Goal: Task Accomplishment & Management: Complete application form

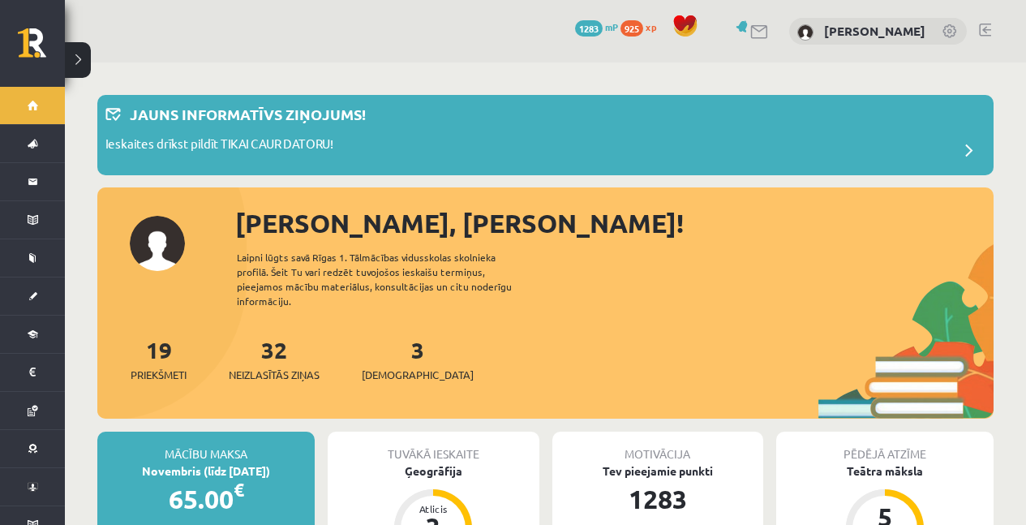
scroll to position [1621, 0]
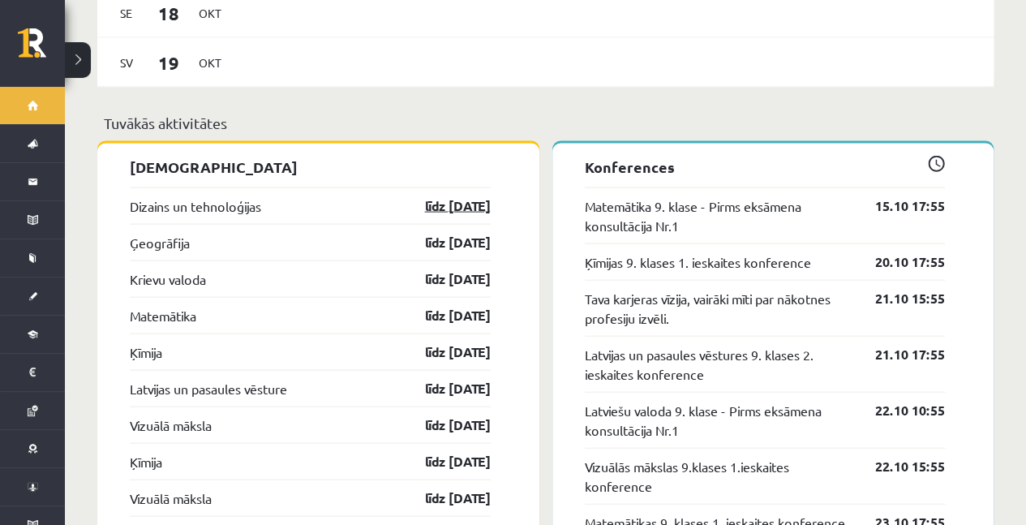
click at [430, 196] on link "līdz [DATE]" at bounding box center [443, 205] width 94 height 19
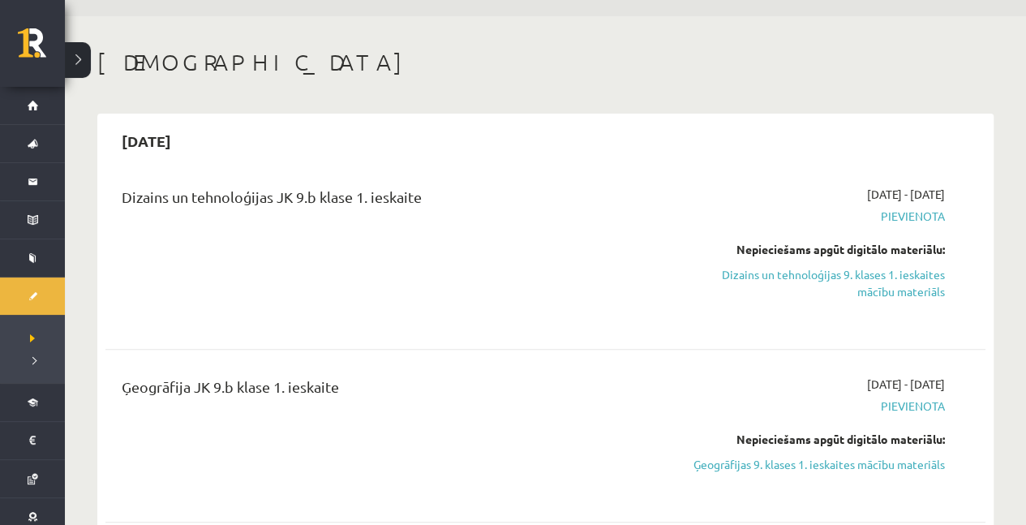
scroll to position [108, 0]
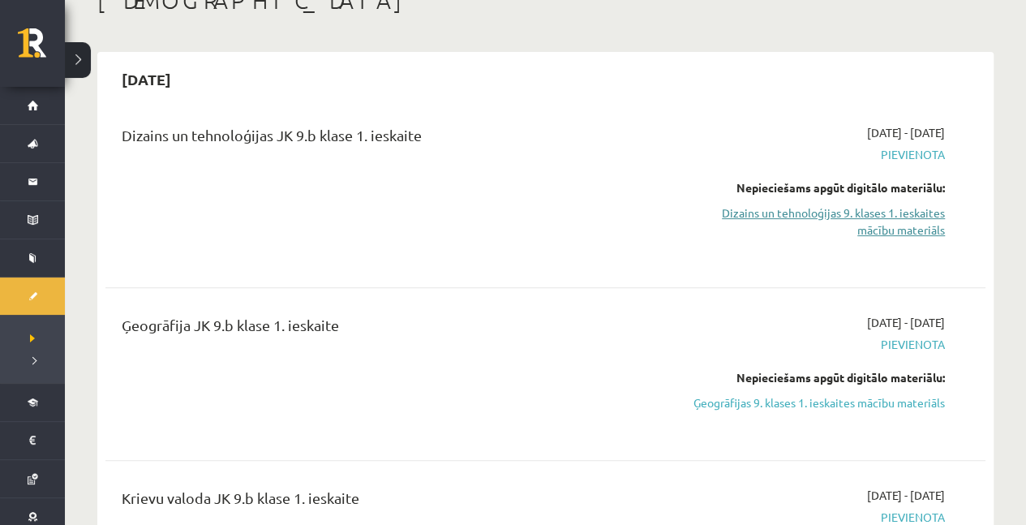
click at [821, 212] on link "Dizains un tehnoloģijas 9. klases 1. ieskaites mācību materiāls" at bounding box center [816, 221] width 258 height 34
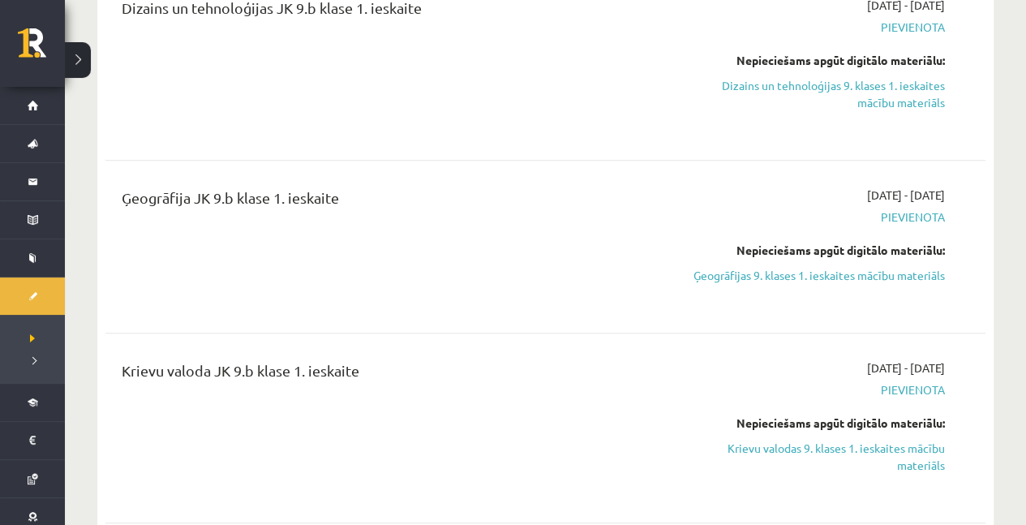
scroll to position [0, 0]
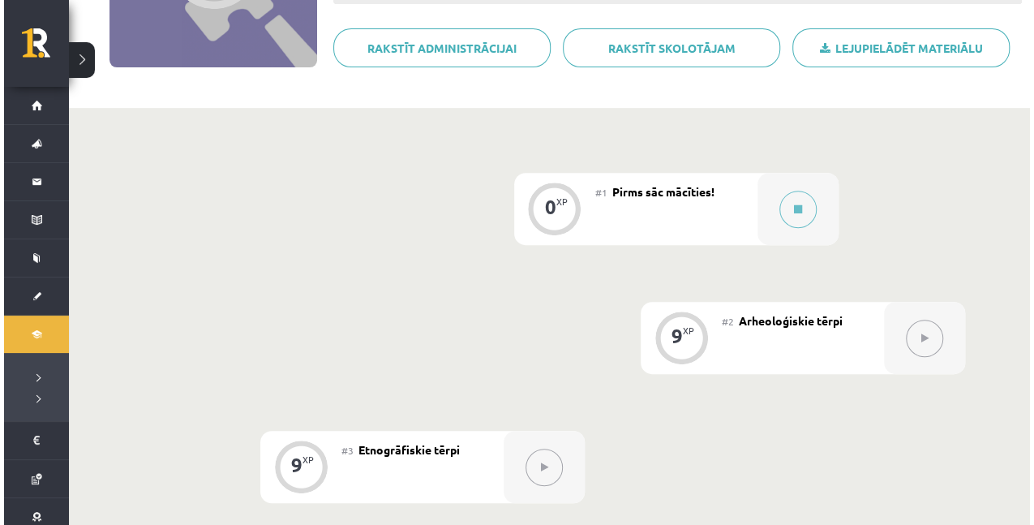
scroll to position [216, 0]
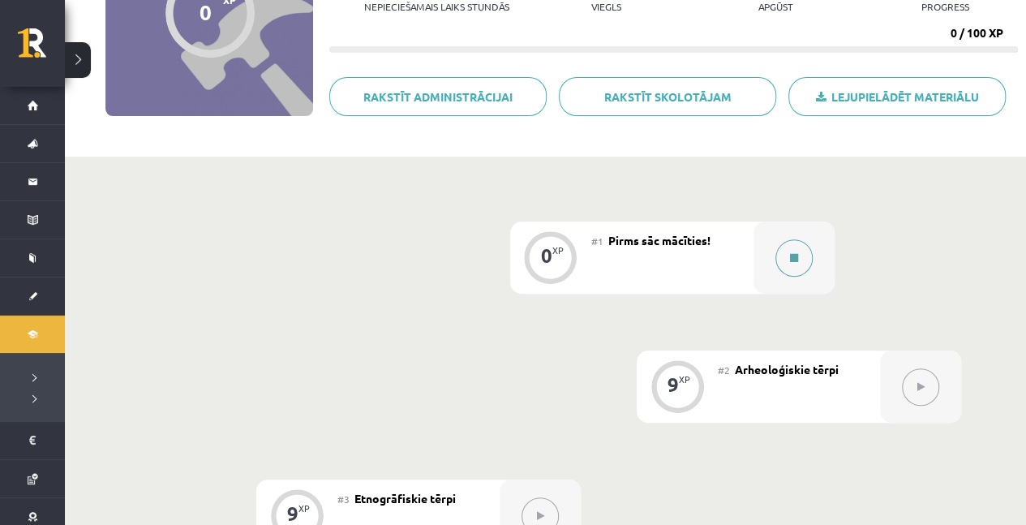
click at [805, 267] on button at bounding box center [793, 257] width 37 height 37
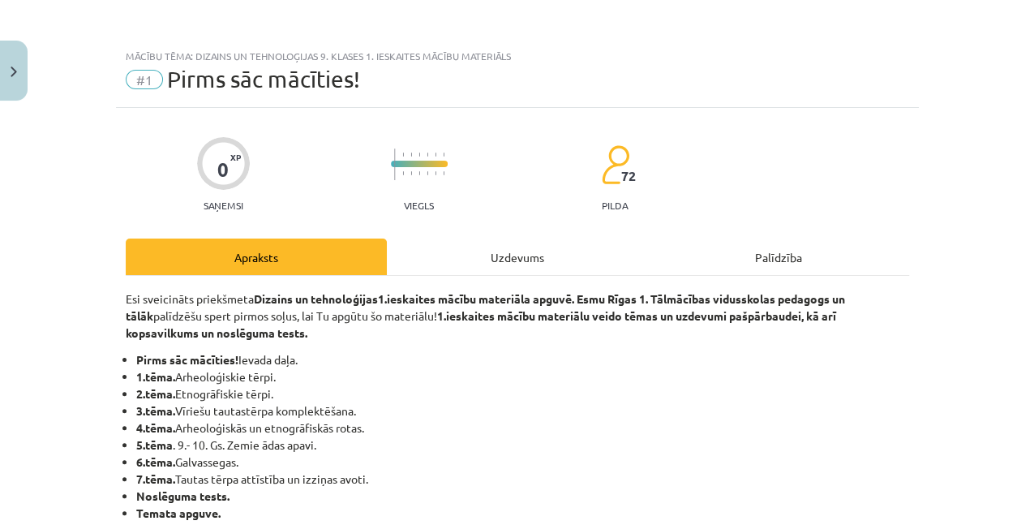
click at [542, 259] on div "Uzdevums" at bounding box center [517, 256] width 261 height 36
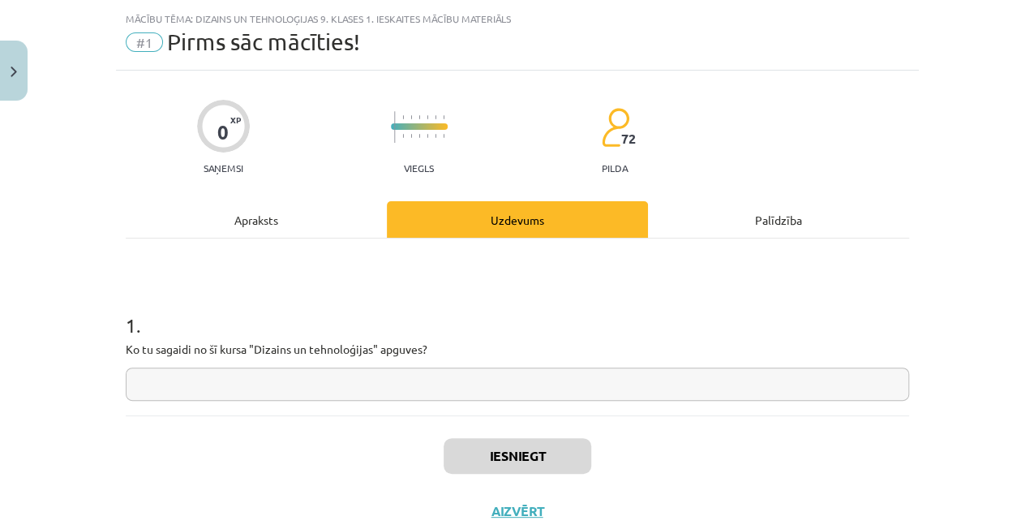
scroll to position [41, 0]
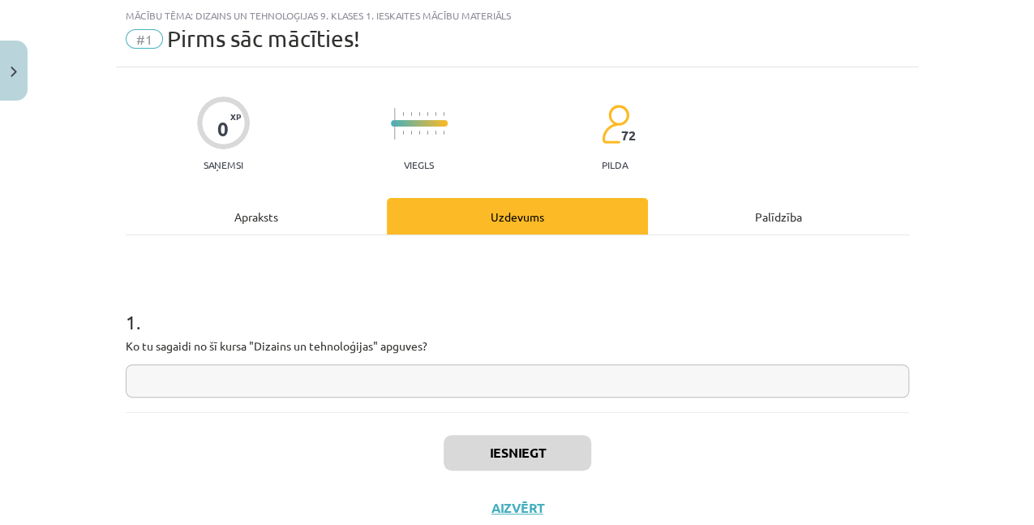
click at [406, 390] on input "text" at bounding box center [517, 380] width 783 height 33
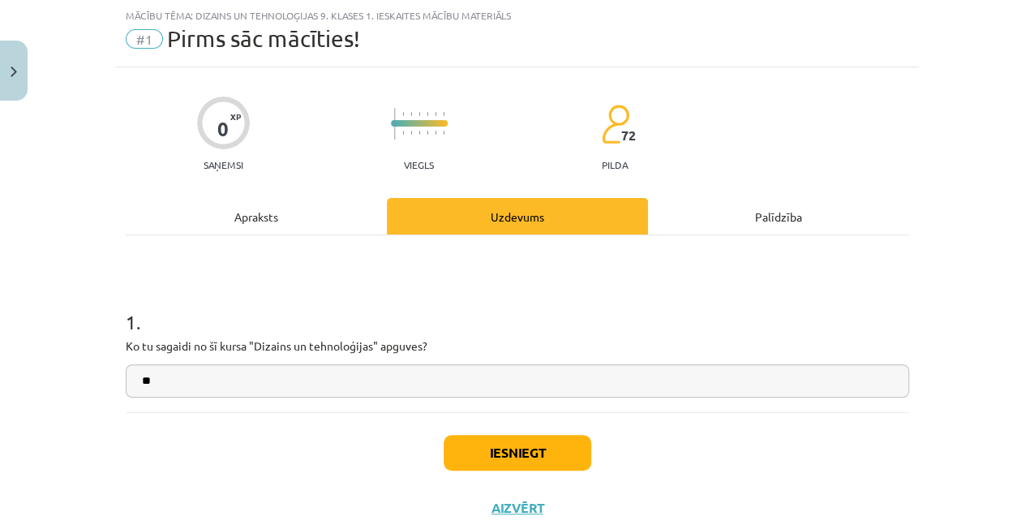
type input "*"
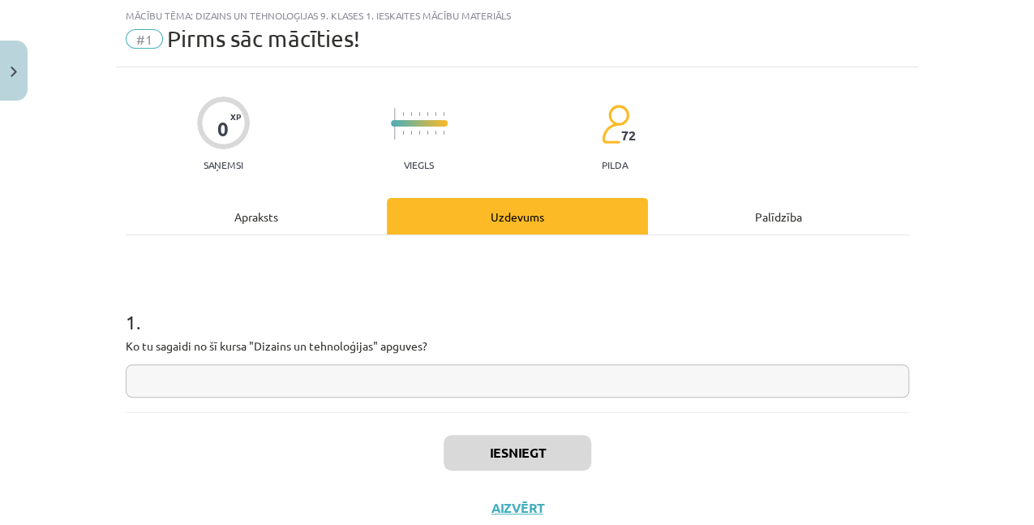
click at [353, 232] on div "Apraksts" at bounding box center [256, 216] width 261 height 36
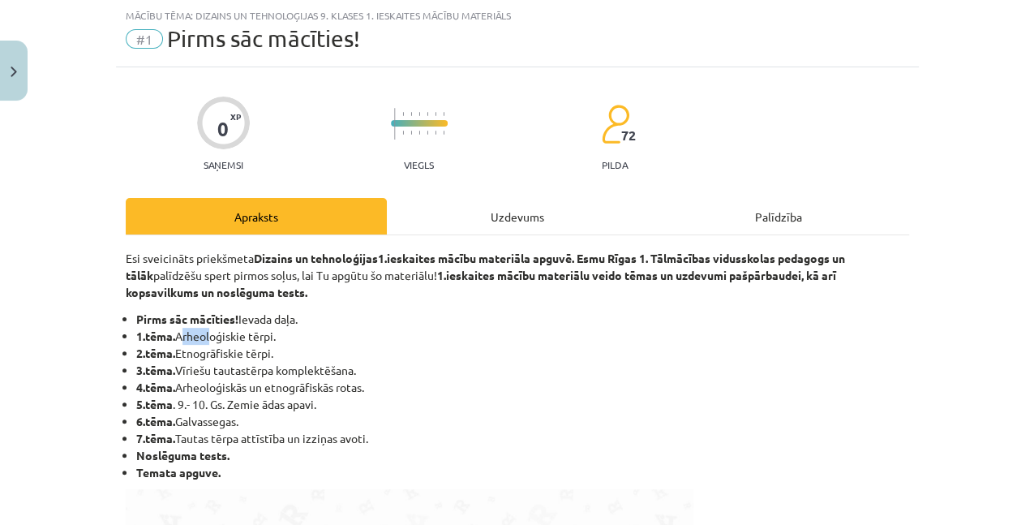
drag, startPoint x: 176, startPoint y: 336, endPoint x: 204, endPoint y: 337, distance: 28.4
click at [204, 337] on li "1.tēma. Arheoloģiskie tērpi." at bounding box center [522, 336] width 773 height 17
click at [428, 372] on li "3.tēma. Vīriešu tautastērpa komplektēšana." at bounding box center [522, 370] width 773 height 17
drag, startPoint x: 175, startPoint y: 439, endPoint x: 285, endPoint y: 443, distance: 109.5
click at [285, 443] on li "7.tēma. Tautas tērpa attīstība un izziņas avoti." at bounding box center [522, 438] width 773 height 17
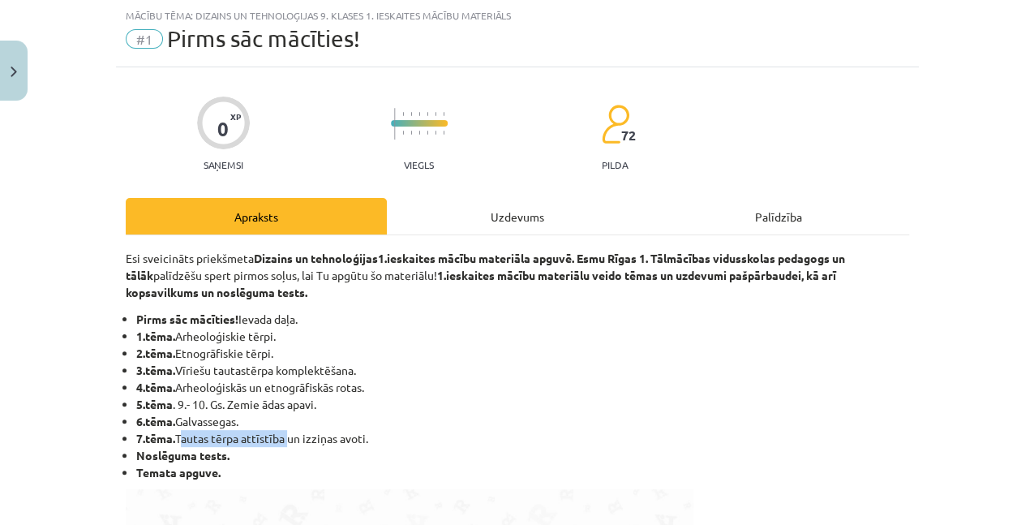
copy li "Tautas tērpa attīstība"
drag, startPoint x: 410, startPoint y: 342, endPoint x: 432, endPoint y: 328, distance: 26.3
click at [432, 328] on ul "Pirms sāc mācīties! Ievada daļa. 1.tēma. Arheoloģiskie tērpi. 2.tēma. Etnogrāfi…" at bounding box center [517, 396] width 783 height 170
drag, startPoint x: 432, startPoint y: 328, endPoint x: 529, endPoint y: 213, distance: 150.1
click at [530, 211] on div "Uzdevums" at bounding box center [517, 216] width 261 height 36
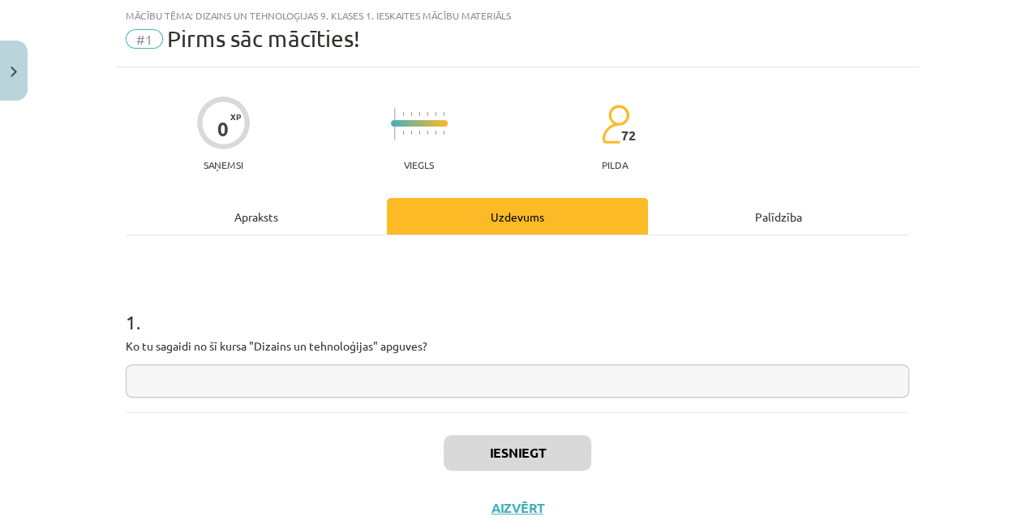
click at [370, 371] on input "text" at bounding box center [517, 380] width 783 height 33
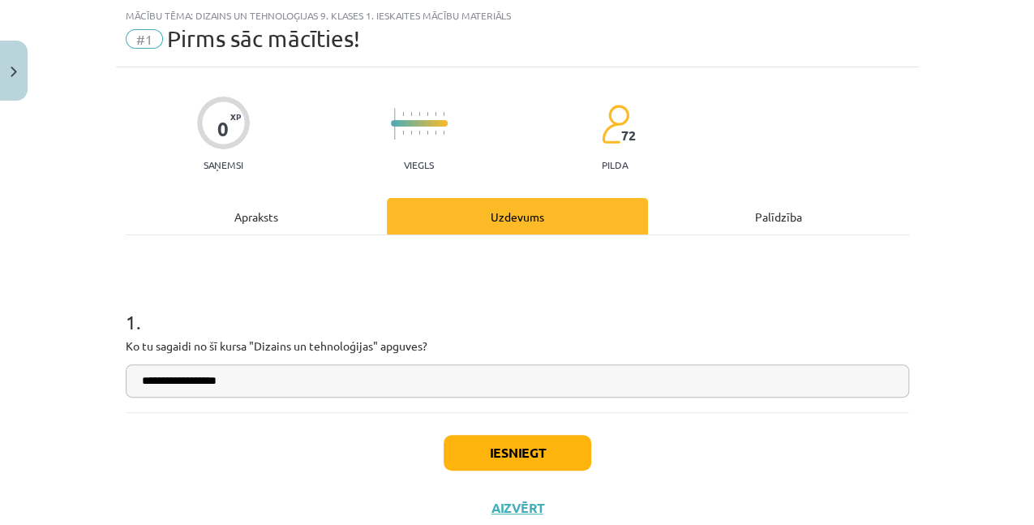
paste input "**********"
click at [229, 375] on input "**********" at bounding box center [517, 380] width 783 height 33
click at [341, 379] on input "**********" at bounding box center [517, 380] width 783 height 33
type input "**********"
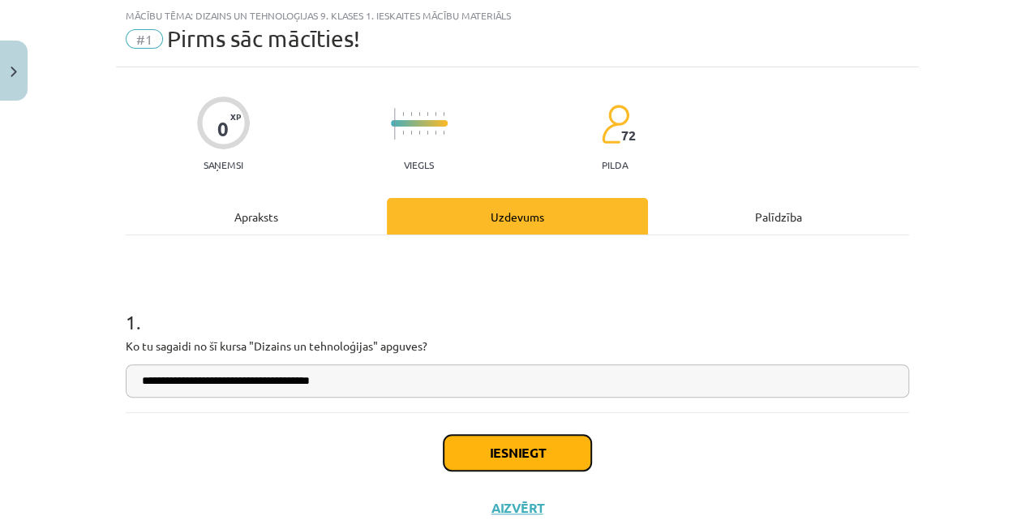
click at [502, 441] on button "Iesniegt" at bounding box center [517, 453] width 148 height 36
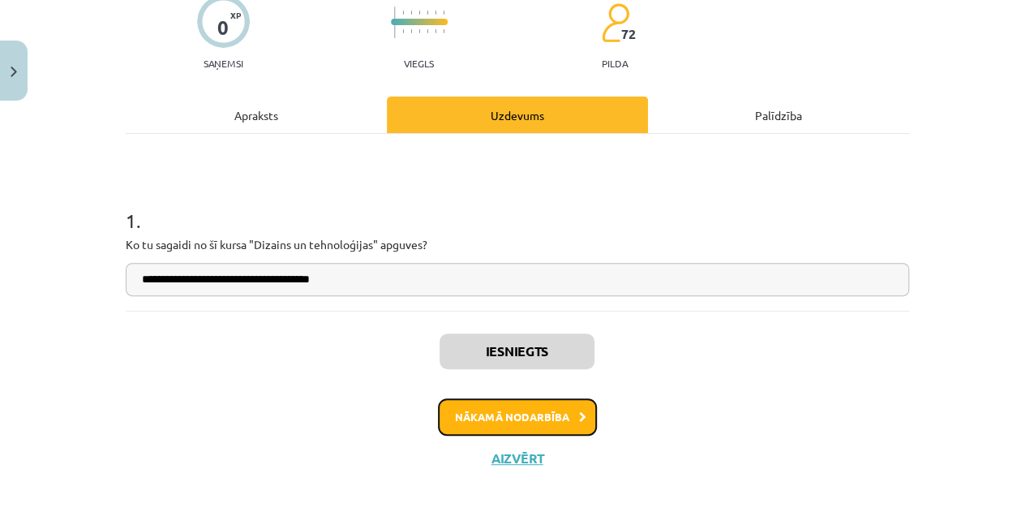
click at [551, 415] on button "Nākamā nodarbība" at bounding box center [517, 416] width 159 height 37
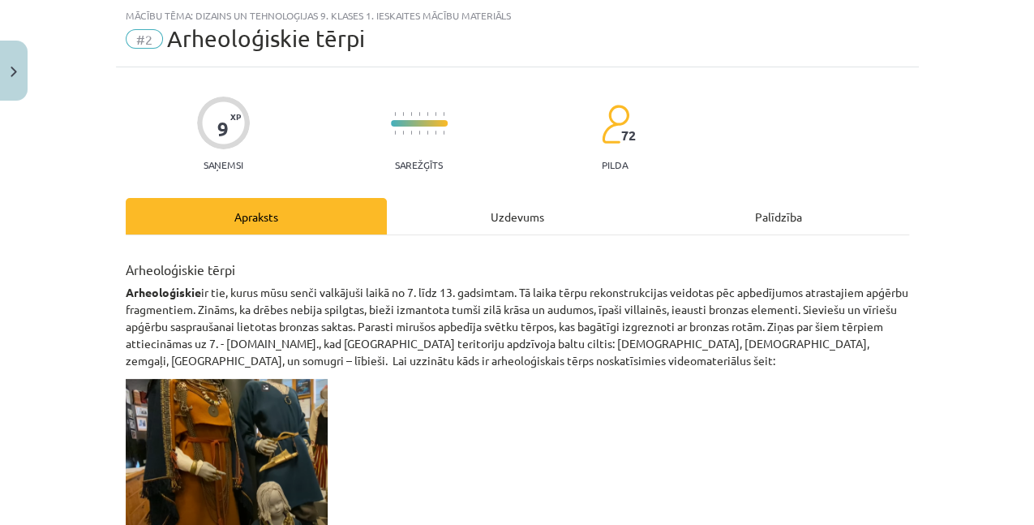
click at [527, 209] on div "Uzdevums" at bounding box center [517, 216] width 261 height 36
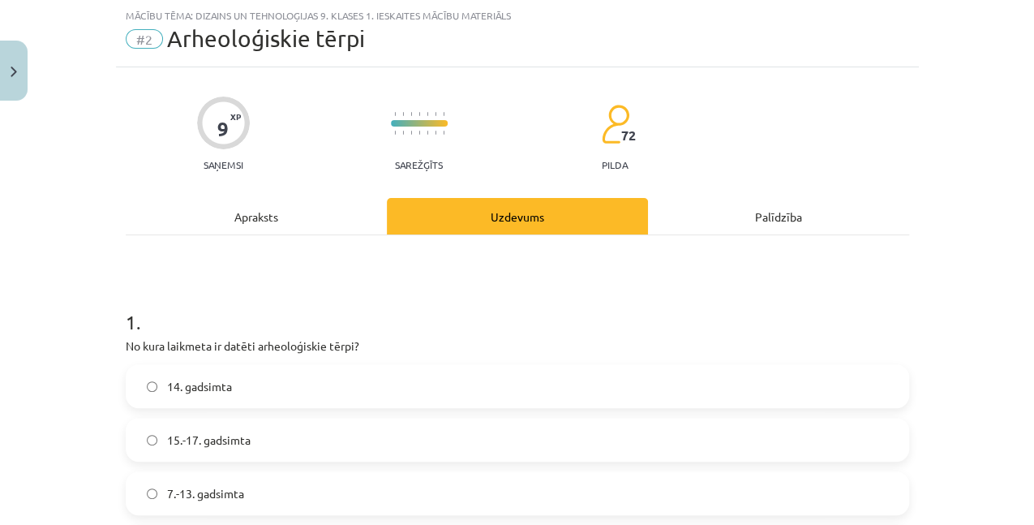
click at [305, 223] on div "Apraksts" at bounding box center [256, 216] width 261 height 36
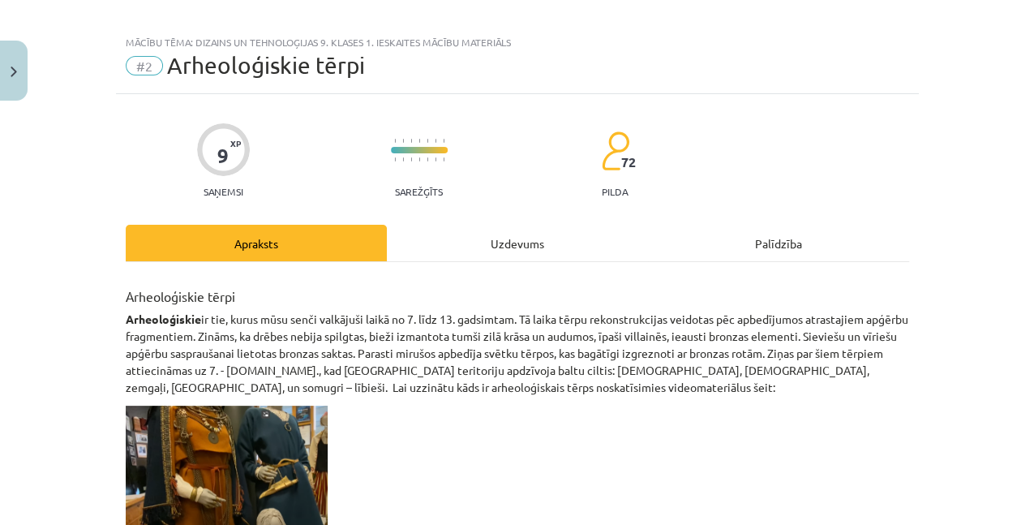
scroll to position [0, 0]
